Goal: Check status: Check status

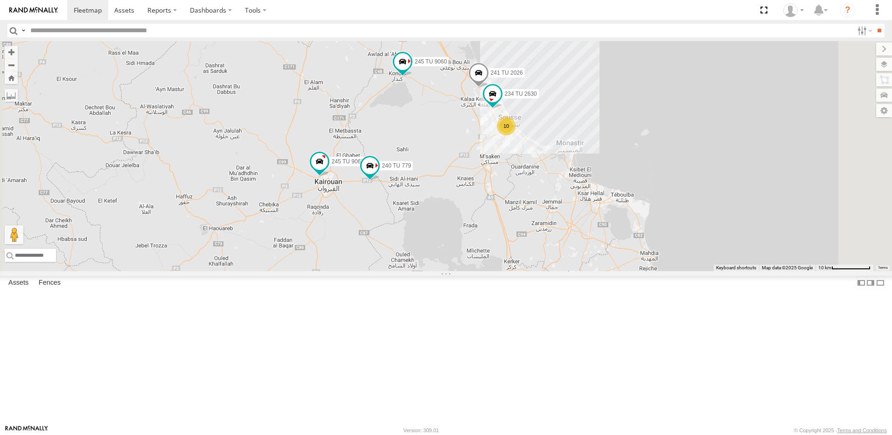
drag, startPoint x: 583, startPoint y: 156, endPoint x: 603, endPoint y: 276, distance: 121.6
click at [603, 271] on div "245 TU 9057 246 TU 8284 231 TU 3163 241 TU 2031 245 TU 9060 245 TU 9055 241 TU …" at bounding box center [446, 156] width 892 height 230
click at [328, 170] on span at bounding box center [319, 161] width 17 height 17
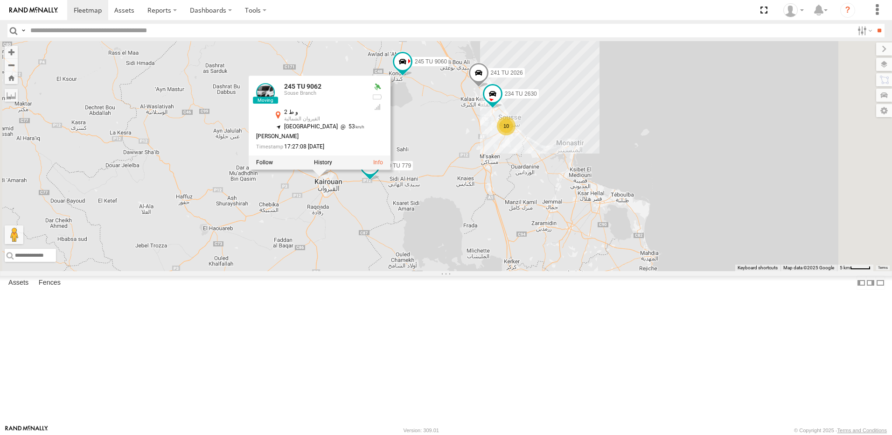
click at [449, 271] on div "245 TU 9057 246 TU 8284 231 TU 3163 241 TU 2031 245 TU 9060 245 TU 9055 241 TU …" at bounding box center [446, 156] width 892 height 230
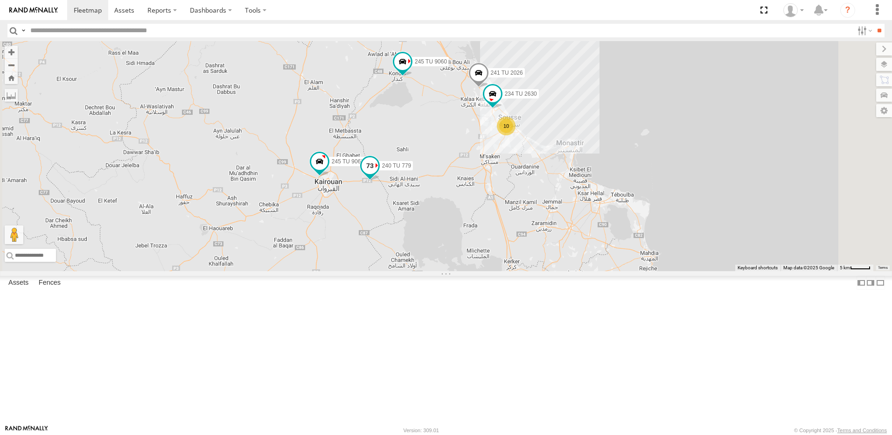
click at [378, 174] on span at bounding box center [370, 165] width 17 height 17
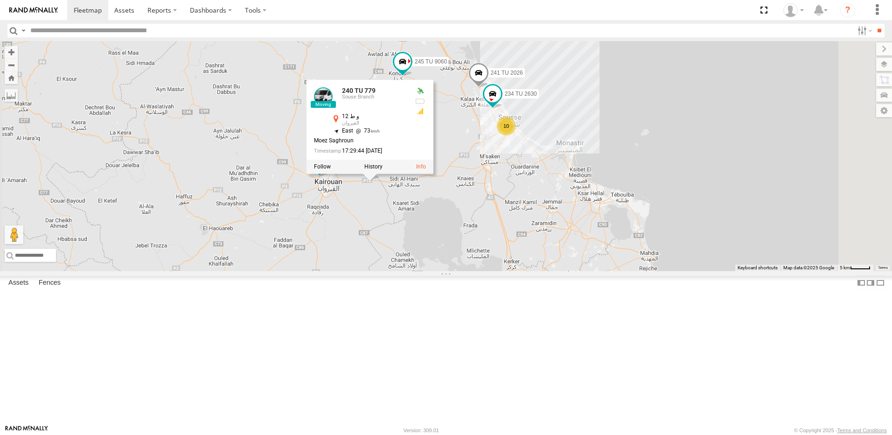
click at [492, 271] on div "245 TU 9057 246 TU 8284 231 TU 3163 241 TU 2031 245 TU 9060 245 TU 9055 241 TU …" at bounding box center [446, 156] width 892 height 230
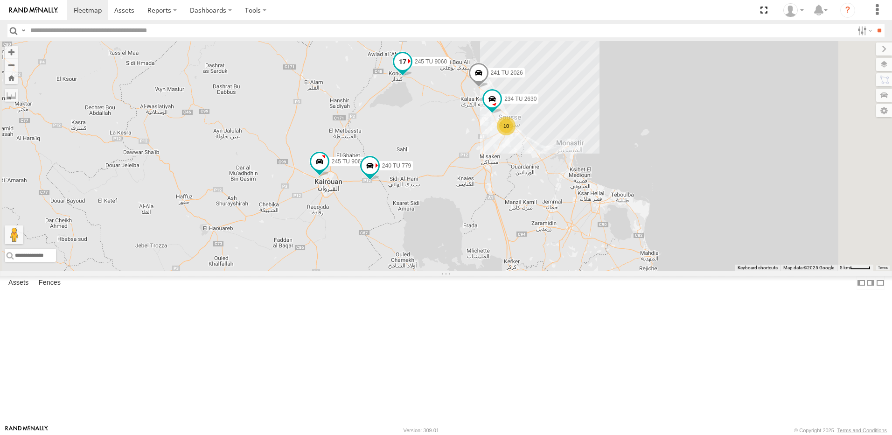
click at [411, 70] on span at bounding box center [402, 61] width 17 height 17
click at [533, 185] on div "245 TU 9057 246 TU 8284 231 TU 3163 241 TU 2031 245 TU 9060 245 TU 9055 241 TU …" at bounding box center [446, 156] width 892 height 230
click at [489, 87] on span at bounding box center [479, 74] width 21 height 25
click at [575, 223] on div "245 TU 9057 246 TU 8284 231 TU 3163 241 TU 2031 245 TU 9060 245 TU 9055 241 TU …" at bounding box center [446, 156] width 892 height 230
click at [501, 107] on span at bounding box center [492, 99] width 17 height 17
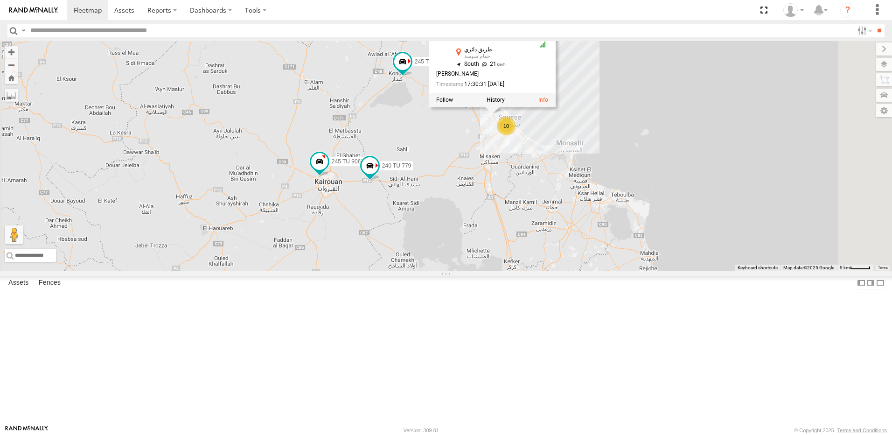
click at [596, 234] on div "245 TU 9057 246 TU 8284 231 TU 3163 241 TU 2031 245 TU 9060 245 TU 9055 241 TU …" at bounding box center [446, 156] width 892 height 230
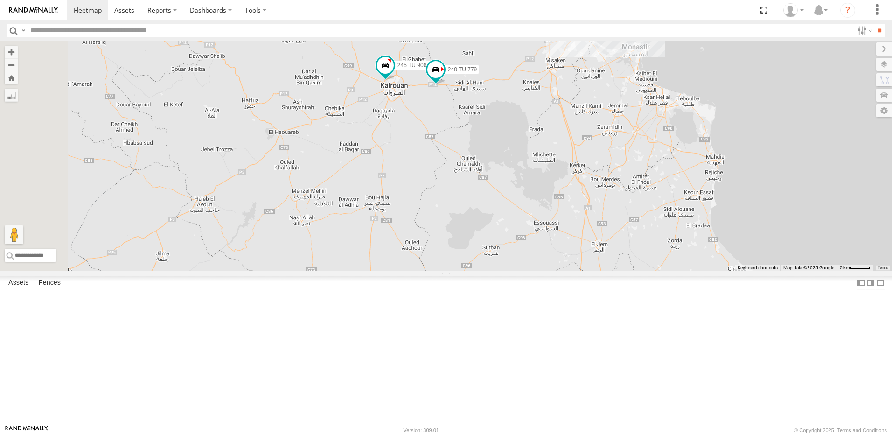
drag, startPoint x: 545, startPoint y: 329, endPoint x: 645, endPoint y: 173, distance: 185.5
click at [623, 212] on div "245 TU 9057 246 TU 8284 231 TU 3163 241 TU 2031 245 TU 9060 245 TU 9055 241 TU …" at bounding box center [446, 156] width 892 height 230
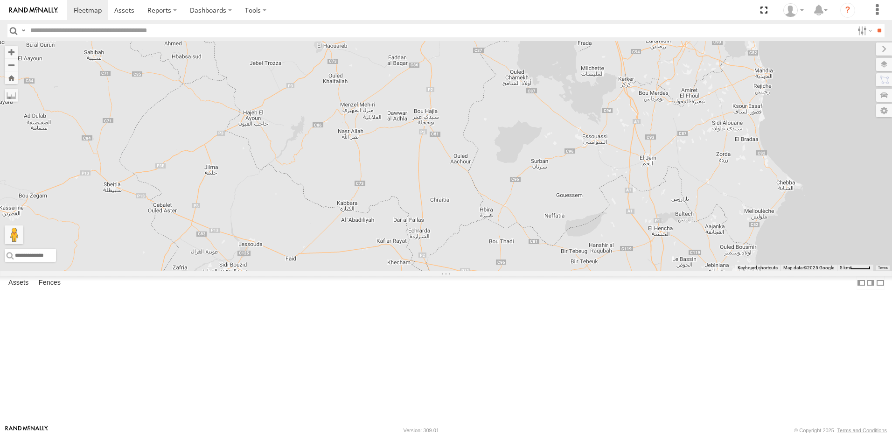
drag, startPoint x: 645, startPoint y: 173, endPoint x: 675, endPoint y: 129, distance: 52.7
click at [675, 129] on div "245 TU 9057 246 TU 8284 231 TU 3163 241 TU 2031 245 TU 9060 245 TU 9055 241 TU …" at bounding box center [446, 156] width 892 height 230
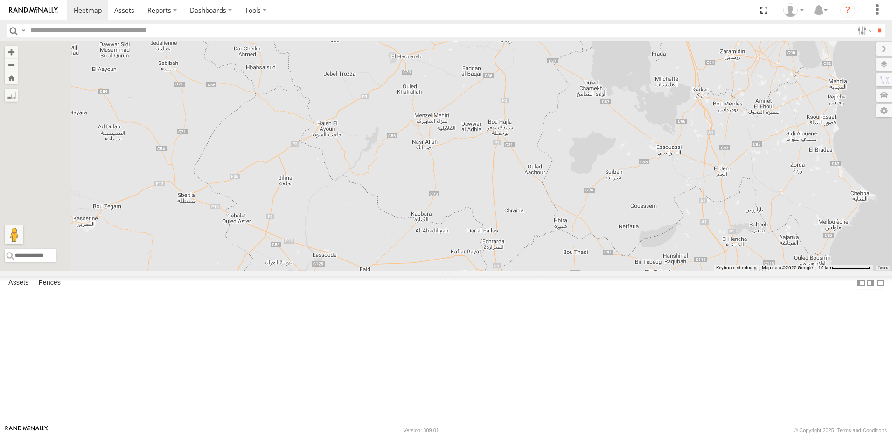
drag, startPoint x: 571, startPoint y: 246, endPoint x: 577, endPoint y: 259, distance: 13.8
click at [589, 257] on div "245 TU 9057 246 TU 8284 231 TU 3163 241 TU 2031 245 TU 9060 245 TU 9055 241 TU …" at bounding box center [446, 156] width 892 height 230
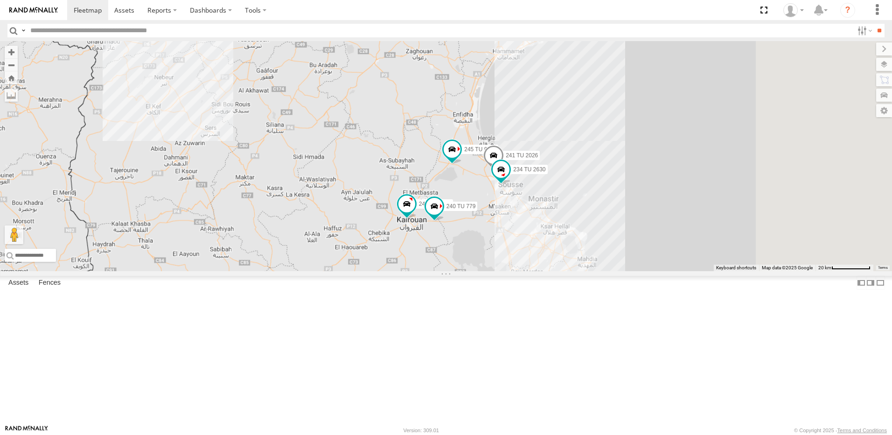
drag, startPoint x: 790, startPoint y: 196, endPoint x: 615, endPoint y: 301, distance: 203.9
click at [615, 271] on div "245 TU 9057 246 TU 8284 231 TU 3163 241 TU 2031 245 TU 9060 245 TU 9055 241 TU …" at bounding box center [446, 156] width 892 height 230
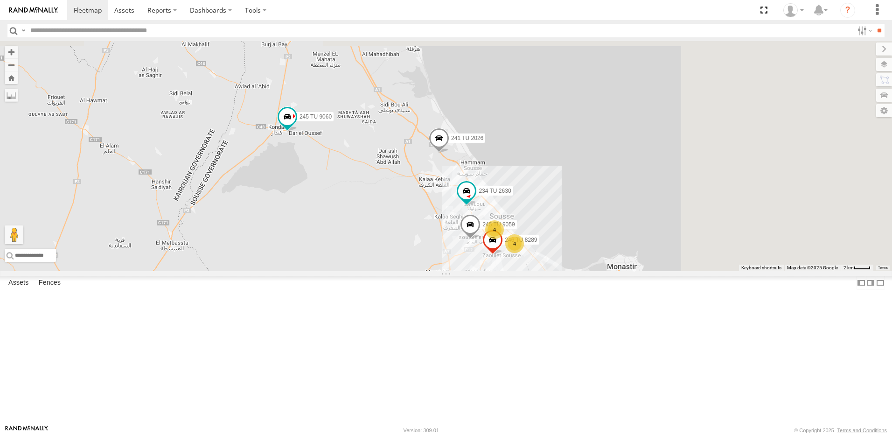
drag, startPoint x: 772, startPoint y: 189, endPoint x: 607, endPoint y: 349, distance: 229.4
click at [607, 271] on div "245 TU 9057 246 TU 8284 231 TU 3163 241 TU 2031 245 TU 9060 245 TU 9055 241 TU …" at bounding box center [446, 156] width 892 height 230
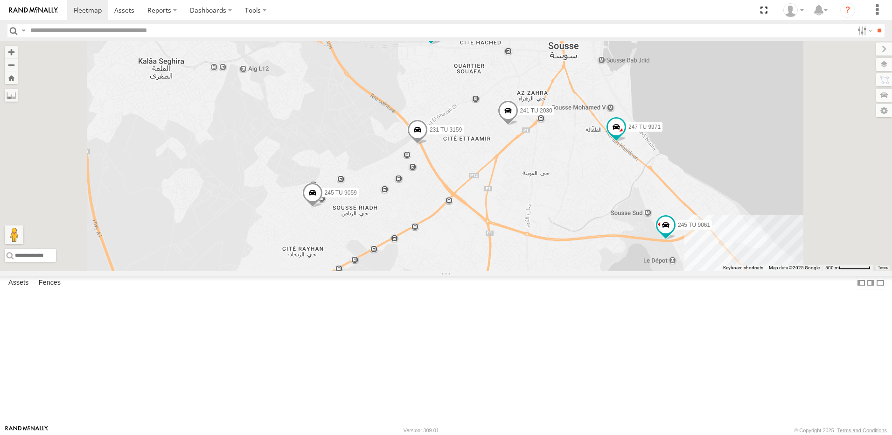
drag, startPoint x: 586, startPoint y: 279, endPoint x: 564, endPoint y: 364, distance: 88.3
click at [564, 271] on div "245 TU 9057 246 TU 8284 231 TU 3163 241 TU 2031 245 TU 9060 245 TU 9055 241 TU …" at bounding box center [446, 156] width 892 height 230
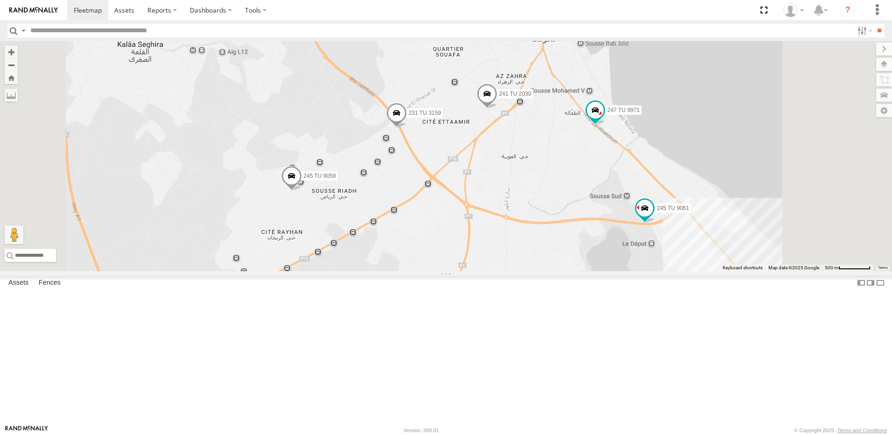
drag, startPoint x: 756, startPoint y: 333, endPoint x: 638, endPoint y: 289, distance: 126.1
click at [638, 271] on div "245 TU 9057 246 TU 8284 231 TU 3163 241 TU 2031 245 TU 9060 245 TU 9055 241 TU …" at bounding box center [446, 156] width 892 height 230
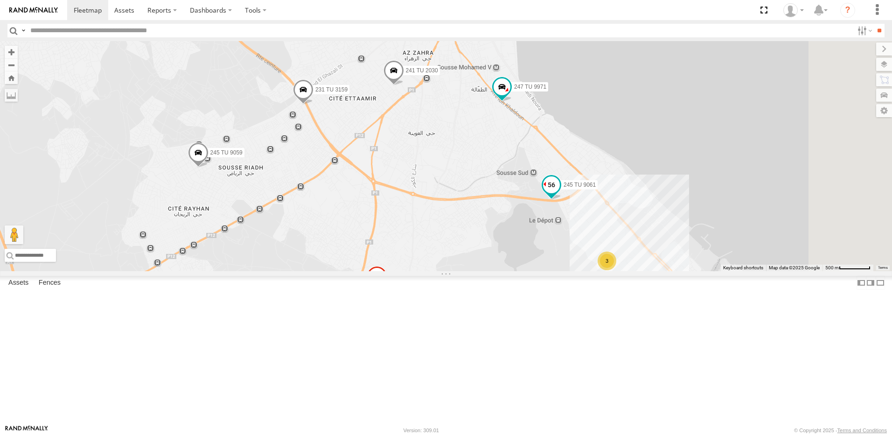
click at [562, 200] on div "245 TU 9061" at bounding box center [551, 187] width 21 height 25
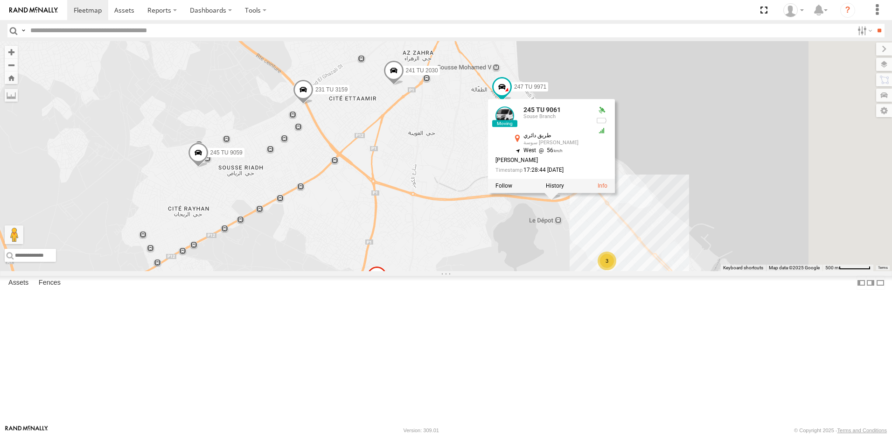
click at [679, 271] on div "245 TU 9057 246 TU 8284 231 TU 3163 241 TU 2031 245 TU 9060 245 TU 9055 241 TU …" at bounding box center [446, 156] width 892 height 230
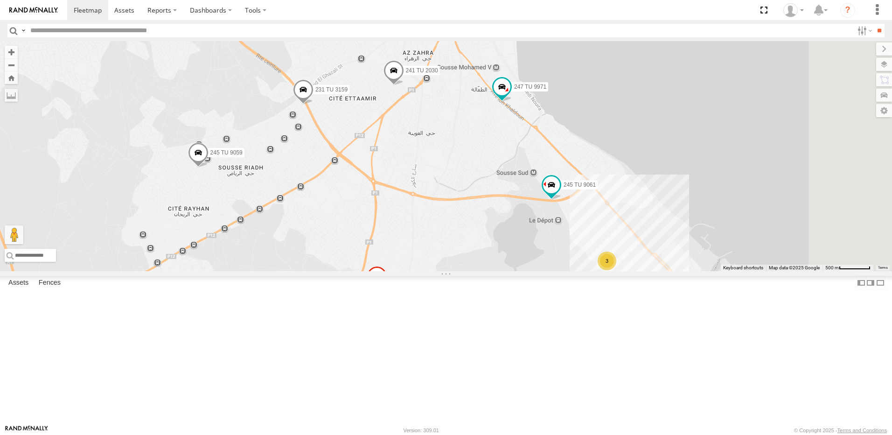
drag, startPoint x: 662, startPoint y: 363, endPoint x: 623, endPoint y: 306, distance: 68.5
click at [616, 271] on div "245 TU 9057 246 TU 8284 231 TU 3163 241 TU 2031 245 TU 9060 245 TU 9055 241 TU …" at bounding box center [446, 156] width 892 height 230
drag, startPoint x: 680, startPoint y: 342, endPoint x: 647, endPoint y: 271, distance: 78.5
click at [647, 271] on div "245 TU 9057 246 TU 8284 231 TU 3163 241 TU 2031 245 TU 9060 245 TU 9055 241 TU …" at bounding box center [446, 156] width 892 height 230
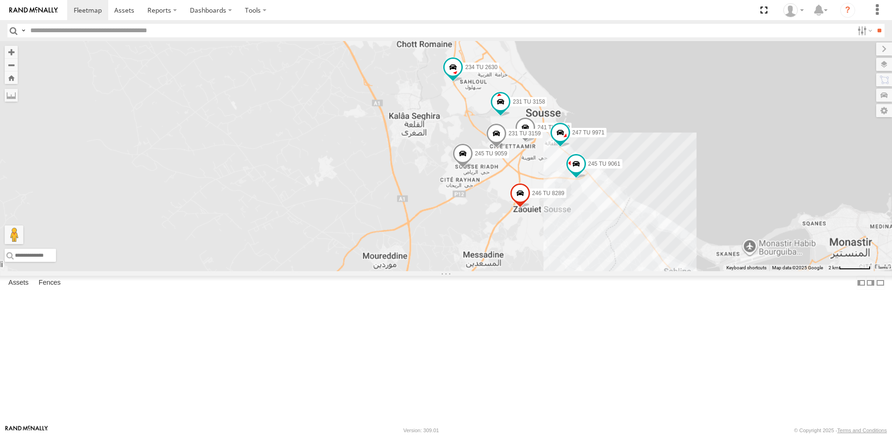
drag, startPoint x: 532, startPoint y: 350, endPoint x: 768, endPoint y: 308, distance: 239.5
click at [767, 271] on div "245 TU 9057 246 TU 8284 231 TU 3163 241 TU 2031 245 TU 9060 245 TU 9055 241 TU …" at bounding box center [446, 156] width 892 height 230
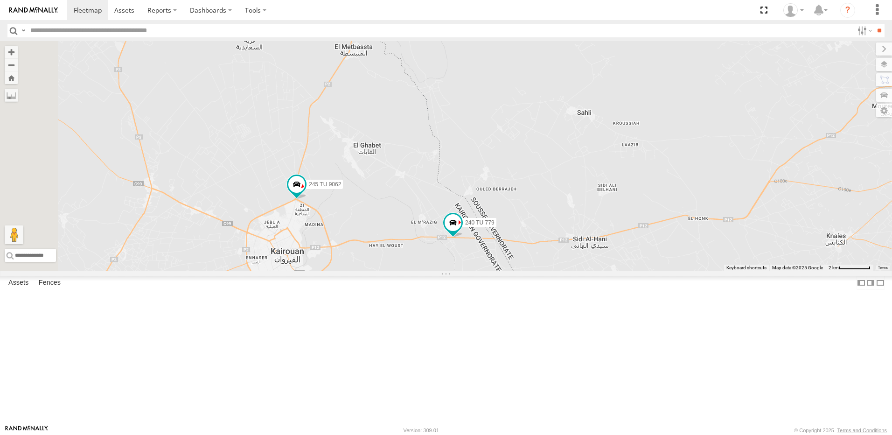
drag, startPoint x: 497, startPoint y: 308, endPoint x: 491, endPoint y: 299, distance: 10.6
click at [494, 271] on div "245 TU 9057 246 TU 8284 231 TU 3163 241 TU 2031 245 TU 9060 245 TU 9055 241 TU …" at bounding box center [446, 156] width 892 height 230
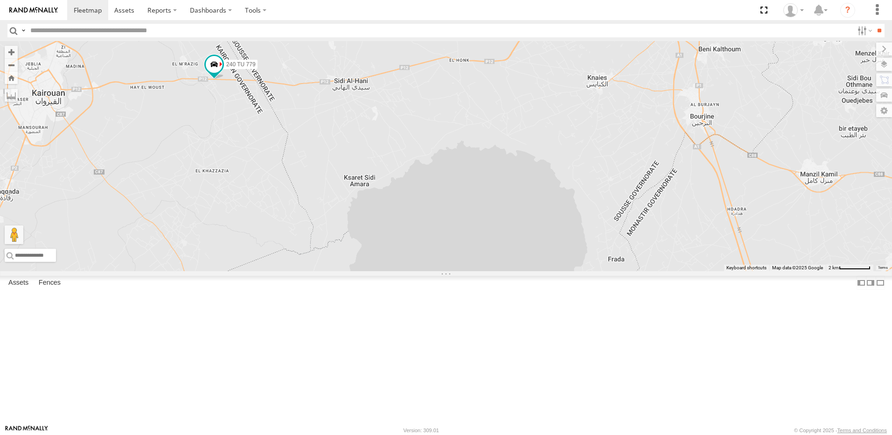
drag, startPoint x: 653, startPoint y: 259, endPoint x: 583, endPoint y: 301, distance: 81.2
click at [612, 271] on div "245 TU 9057 246 TU 8284 231 TU 3163 241 TU 2031 245 TU 9060 245 TU 9055 241 TU …" at bounding box center [446, 156] width 892 height 230
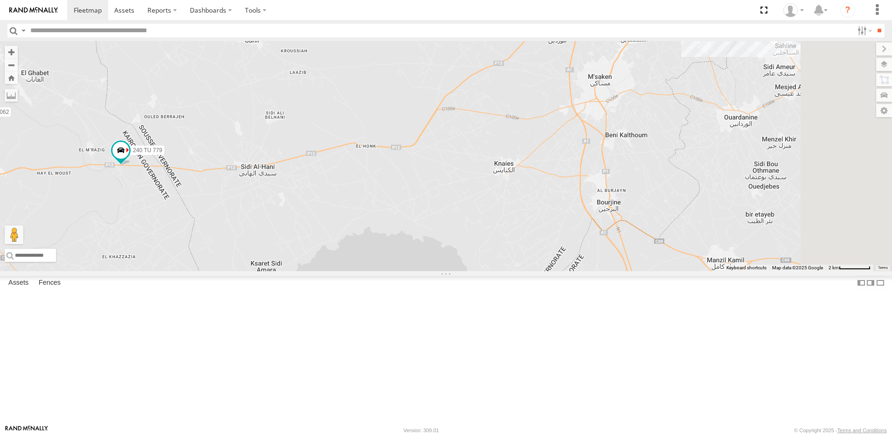
drag, startPoint x: 628, startPoint y: 278, endPoint x: 546, endPoint y: 279, distance: 81.2
click at [546, 271] on div "245 TU 9057 246 TU 8284 231 TU 3163 241 TU 2031 245 TU 9060 245 TU 9055 241 TU …" at bounding box center [446, 156] width 892 height 230
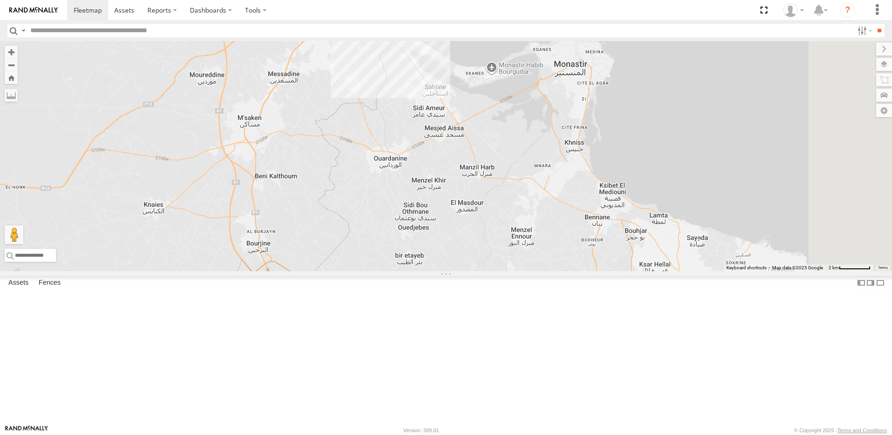
drag, startPoint x: 626, startPoint y: 158, endPoint x: 597, endPoint y: 272, distance: 117.0
click at [597, 271] on div "245 TU 9057 246 TU 8284 231 TU 3163 241 TU 2031 245 TU 9060 245 TU 9055 241 TU …" at bounding box center [446, 156] width 892 height 230
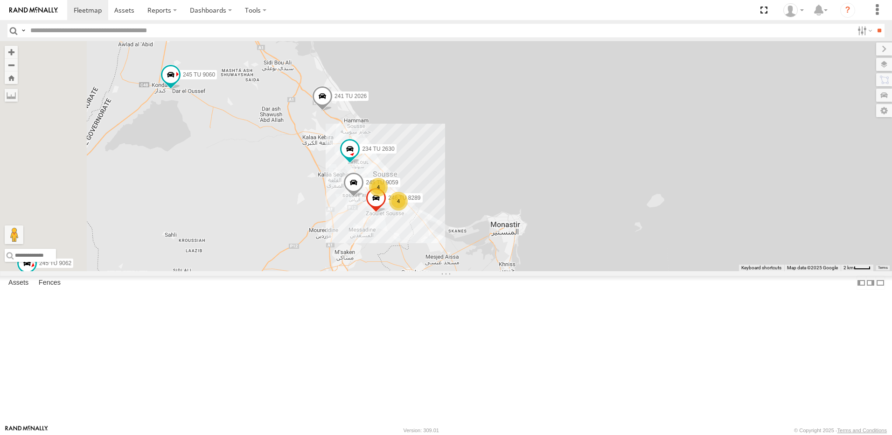
drag, startPoint x: 488, startPoint y: 323, endPoint x: 560, endPoint y: 241, distance: 108.8
click at [557, 243] on div "245 TU 9057 246 TU 8284 231 TU 3163 241 TU 2031 245 TU 9060 245 TU 9055 241 TU …" at bounding box center [446, 156] width 892 height 230
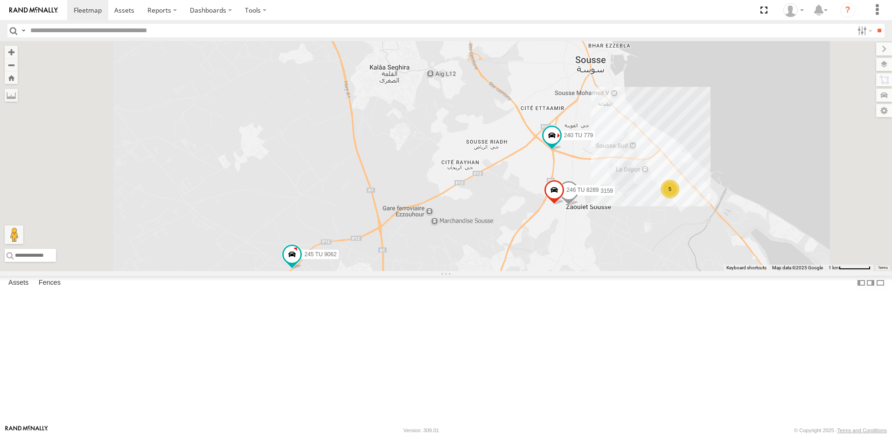
click at [393, 22] on span at bounding box center [384, 13] width 17 height 17
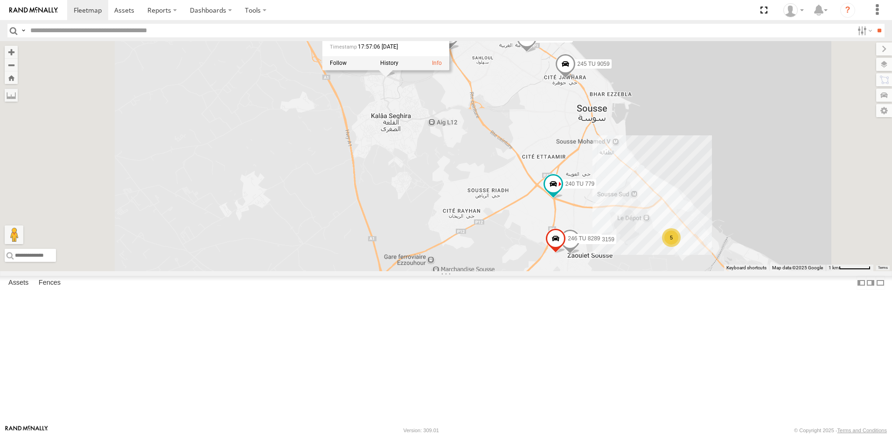
drag, startPoint x: 526, startPoint y: 131, endPoint x: 528, endPoint y: 183, distance: 52.3
click at [528, 183] on div "245 TU 9062 245 TU 9060 231 TU 3158 241 TU 2030 231 TU 3159 5 241 TU 2026 245 T…" at bounding box center [446, 156] width 892 height 230
click at [529, 175] on div "245 TU 9062 245 TU 9060 231 TU 3158 241 TU 2030 231 TU 3159 5 241 TU 2026 245 T…" at bounding box center [446, 156] width 892 height 230
click at [394, 70] on span at bounding box center [386, 62] width 17 height 17
click at [480, 167] on div "245 TU 9062 245 TU 9060 231 TU 3158 241 TU 2030 231 TU 3159 5 241 TU 2026 245 T…" at bounding box center [446, 156] width 892 height 230
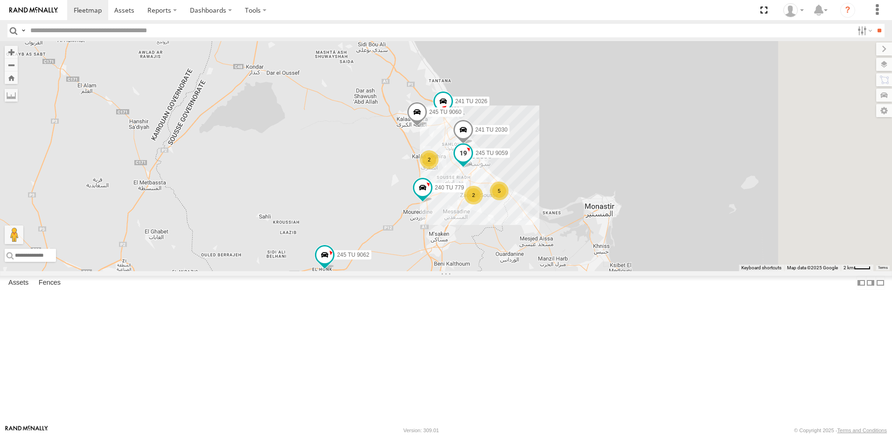
click at [474, 168] on div "245 TU 9059" at bounding box center [463, 155] width 21 height 25
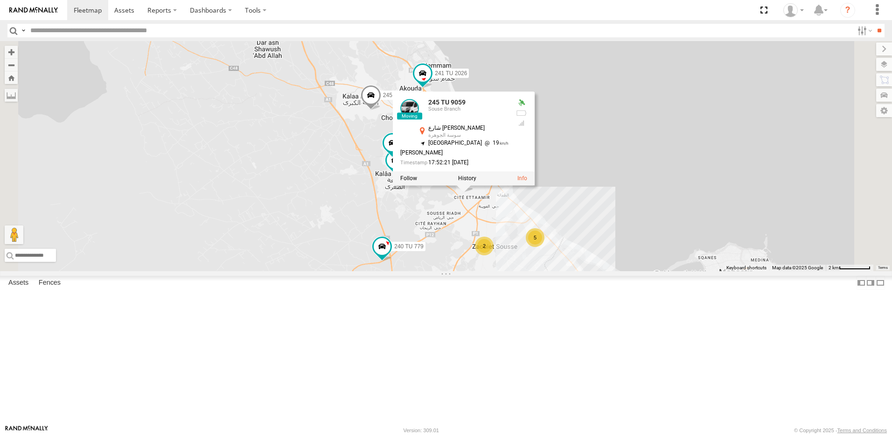
click at [578, 271] on div "245 TU 9057 246 TU 8284 245 TU 9062 241 TU 2031 241 TU 2030 241 TU 2026 245 TU …" at bounding box center [446, 156] width 892 height 230
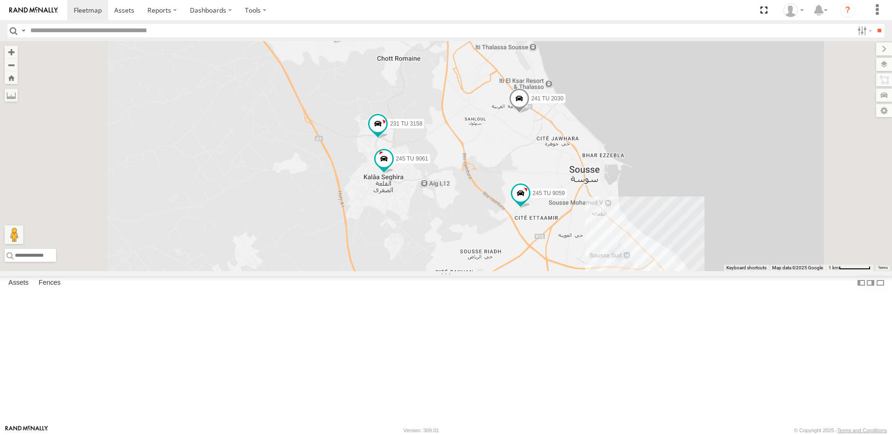
drag, startPoint x: 591, startPoint y: 264, endPoint x: 587, endPoint y: 267, distance: 5.0
click at [587, 267] on div "245 TU 9057 246 TU 8284 245 TU 9062 241 TU 2031 241 TU 2030 241 TU 2026 245 TU …" at bounding box center [446, 156] width 892 height 230
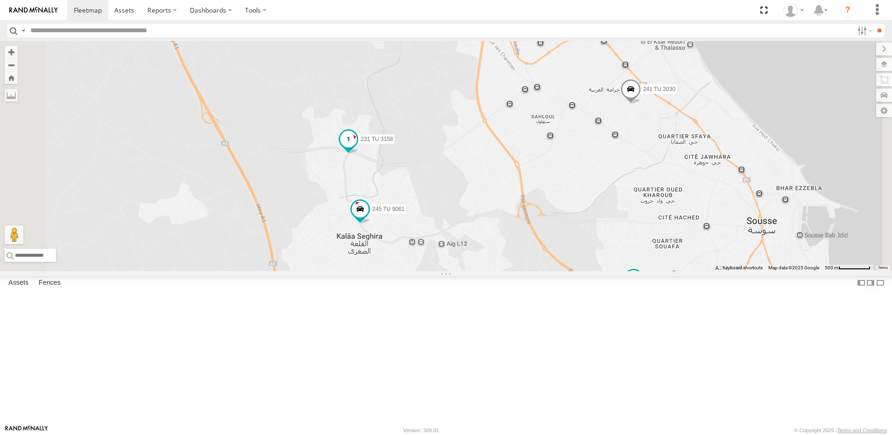
click at [357, 147] on span at bounding box center [348, 139] width 17 height 17
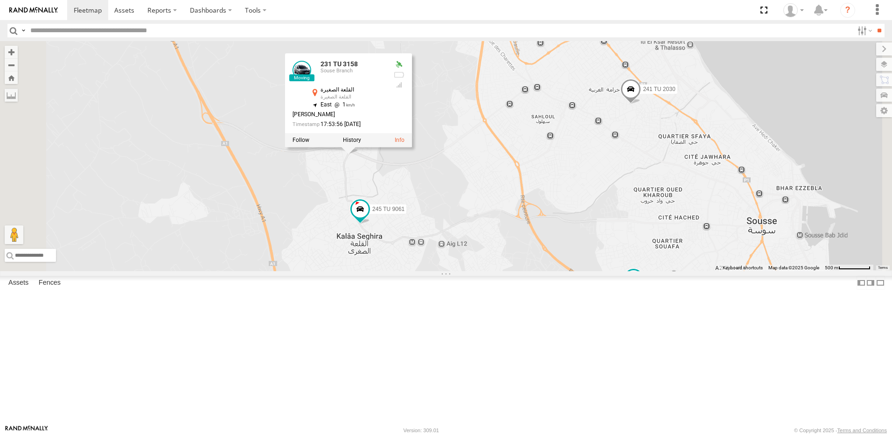
click at [443, 253] on div "245 TU 9057 246 TU 8284 245 TU 9062 241 TU 2031 241 TU 2030 241 TU 2026 245 TU …" at bounding box center [446, 156] width 892 height 230
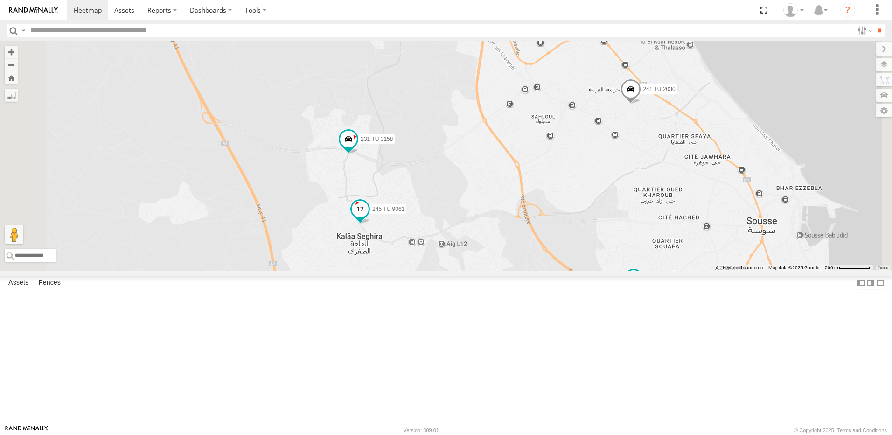
click at [369, 217] on span at bounding box center [360, 209] width 17 height 17
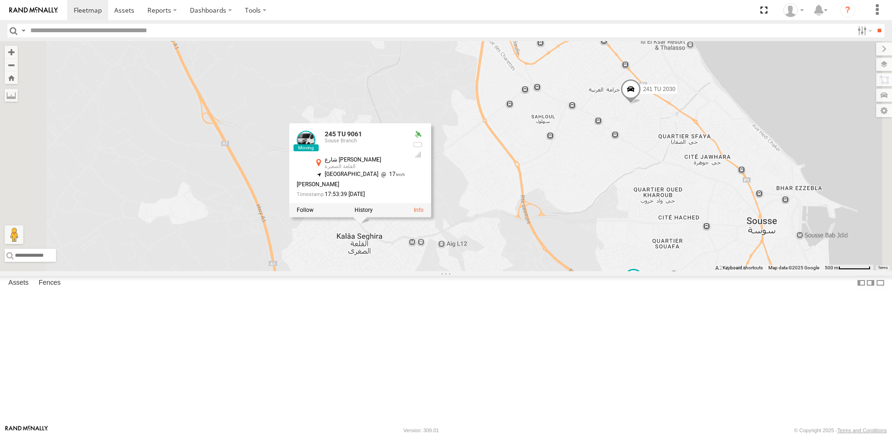
click at [383, 259] on div "245 TU 9057 246 TU 8284 245 TU 9062 241 TU 2031 241 TU 2030 241 TU 2026 245 TU …" at bounding box center [446, 156] width 892 height 230
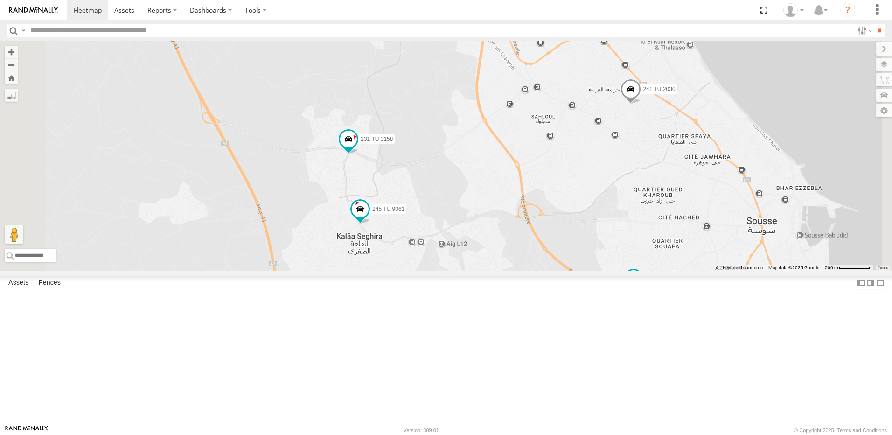
drag, startPoint x: 568, startPoint y: 290, endPoint x: 534, endPoint y: 281, distance: 35.5
click at [534, 271] on div "245 TU 9057 246 TU 8284 245 TU 9062 241 TU 2031 241 TU 2030 241 TU 2026 245 TU …" at bounding box center [446, 156] width 892 height 230
